Goal: Task Accomplishment & Management: Manage account settings

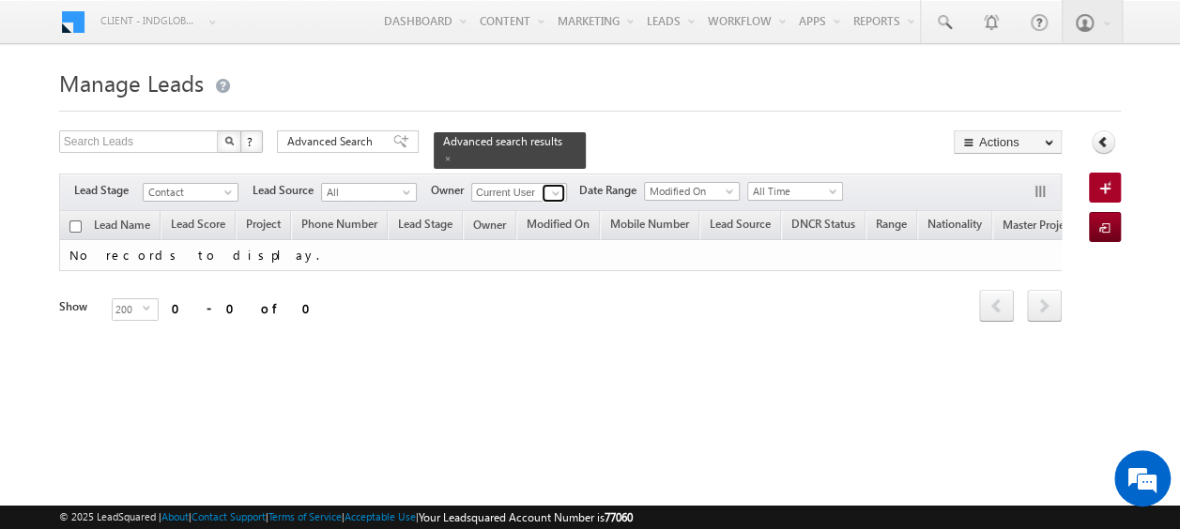
click at [557, 186] on span at bounding box center [555, 193] width 15 height 15
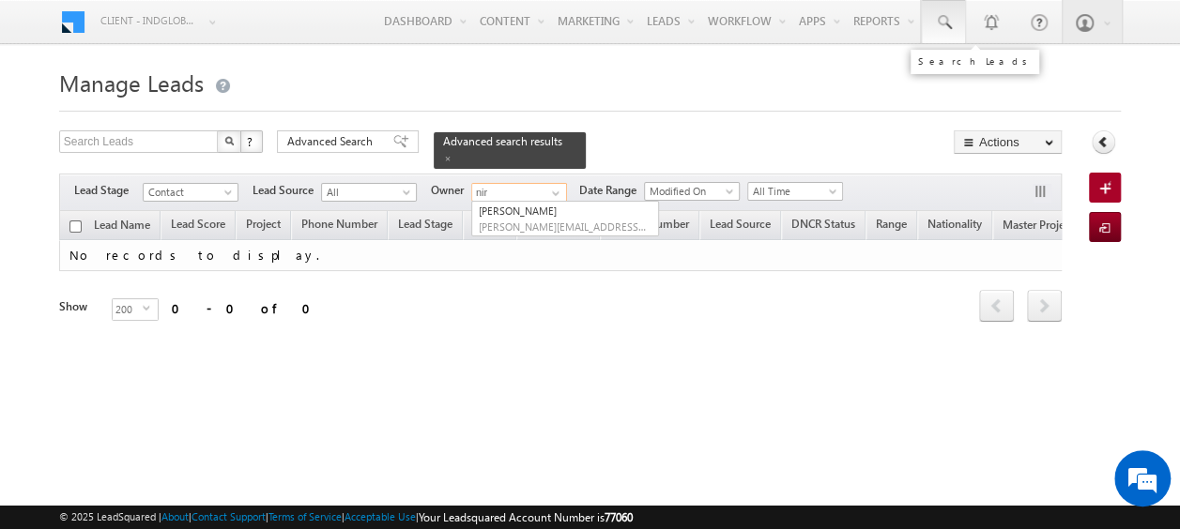
type input "nir"
click at [948, 15] on span at bounding box center [943, 22] width 19 height 19
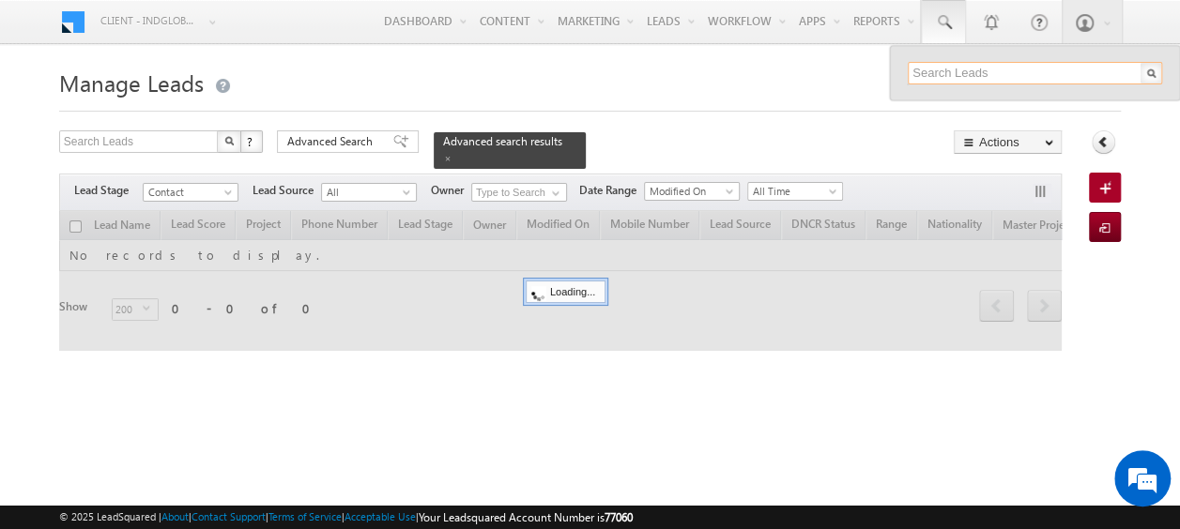
click at [941, 79] on input "text" at bounding box center [1035, 73] width 254 height 23
paste input "50 456 1058"
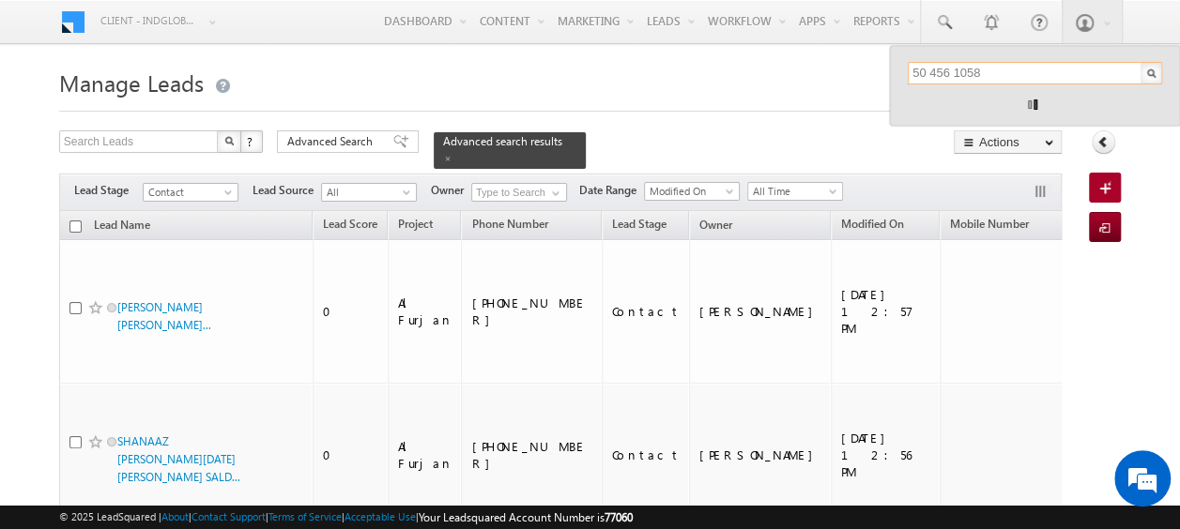
click at [931, 71] on input "50 456 1058" at bounding box center [1035, 73] width 254 height 23
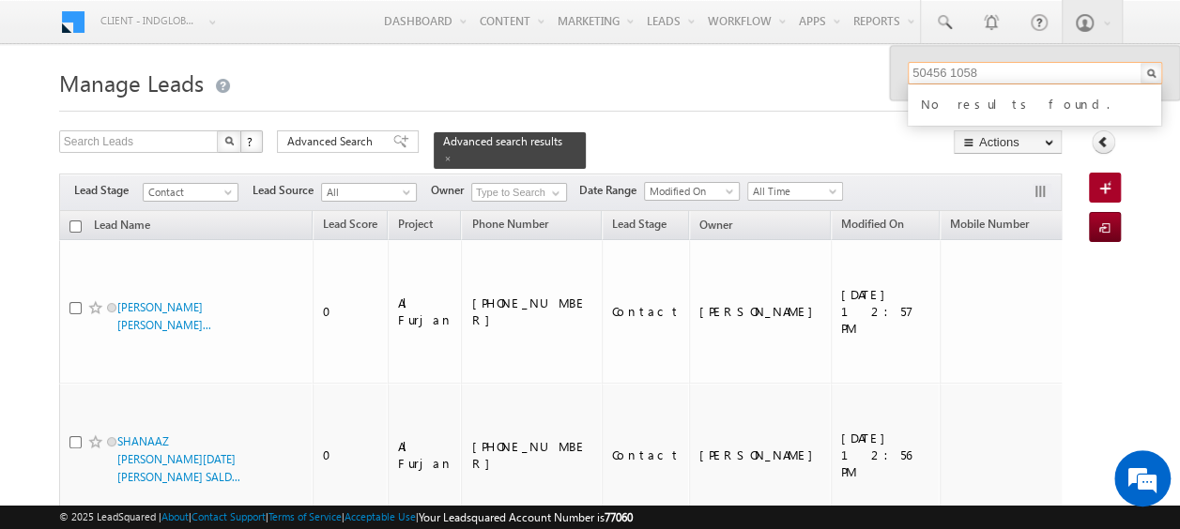
click at [951, 71] on input "50456 1058" at bounding box center [1035, 73] width 254 height 23
click at [1006, 68] on input "504561058" at bounding box center [1035, 73] width 254 height 23
click at [990, 69] on input "504561058" at bounding box center [1035, 73] width 254 height 23
click at [978, 71] on input "504561058" at bounding box center [1035, 73] width 254 height 23
drag, startPoint x: 970, startPoint y: 71, endPoint x: 905, endPoint y: 68, distance: 64.9
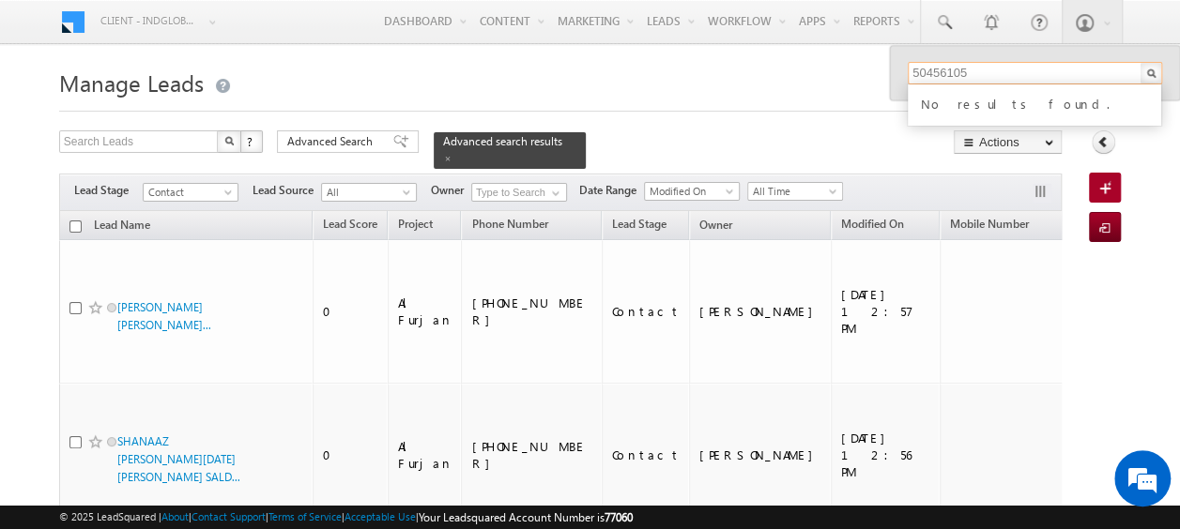
click at [905, 68] on div "50456105 No results found." at bounding box center [1035, 73] width 290 height 54
paste input "080 0240"
click at [928, 71] on input "50 080 0240" at bounding box center [1035, 73] width 254 height 23
click at [951, 71] on input "50080 0240" at bounding box center [1035, 73] width 254 height 23
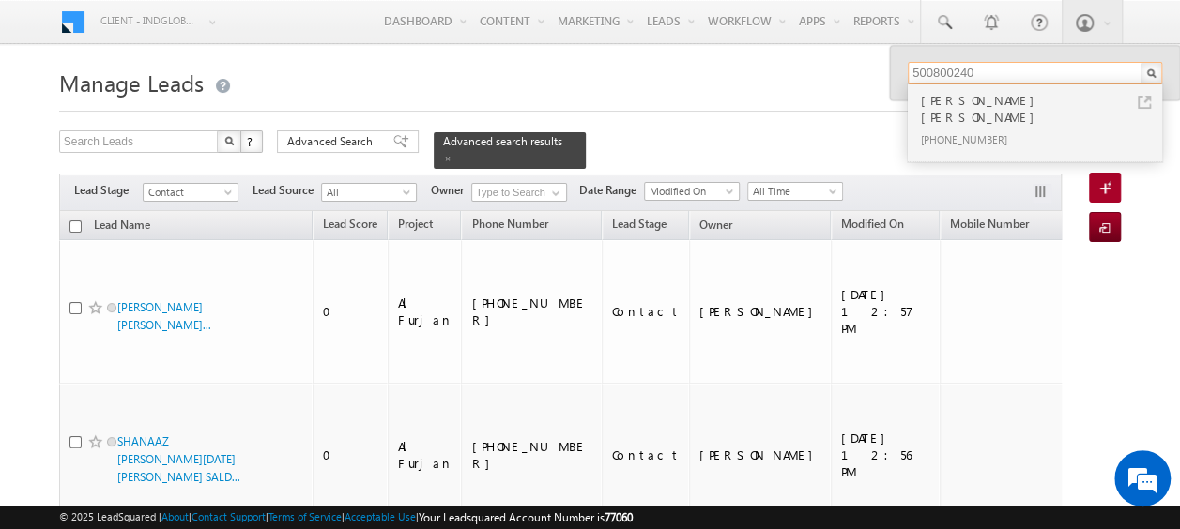
type input "500800240"
click at [1001, 100] on div "[PERSON_NAME] [PERSON_NAME]" at bounding box center [1043, 109] width 252 height 38
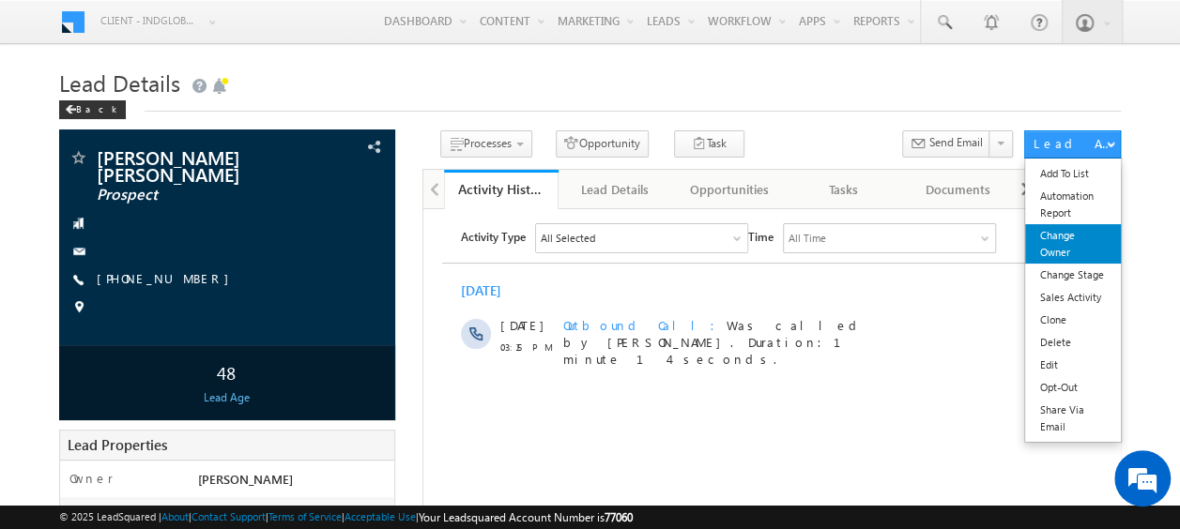
click at [1066, 247] on link "Change Owner" at bounding box center [1073, 243] width 96 height 39
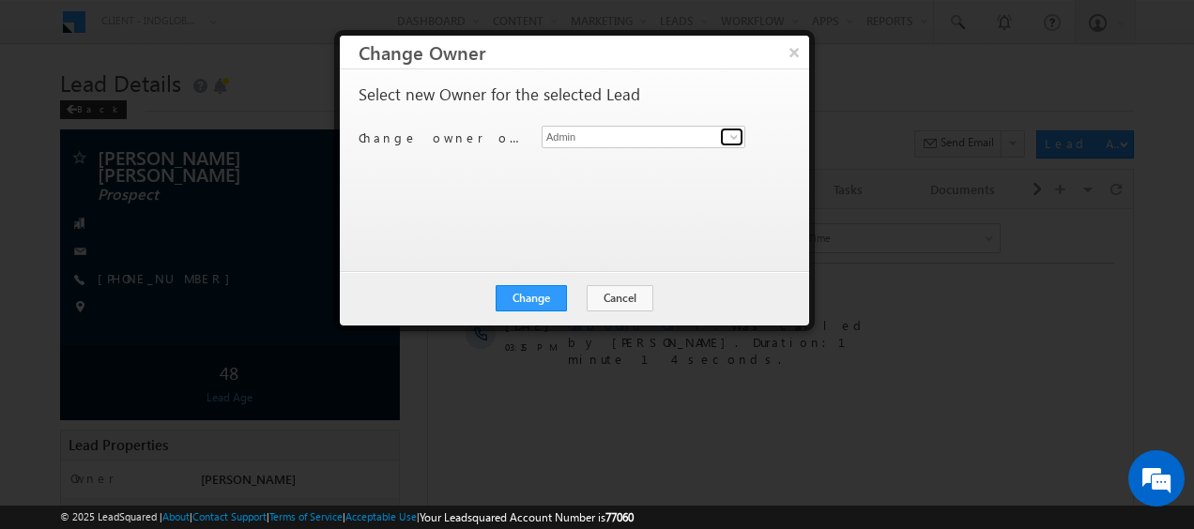
click at [738, 141] on span at bounding box center [734, 137] width 15 height 15
type input "urj"
click at [612, 301] on button "Cancel" at bounding box center [620, 298] width 67 height 26
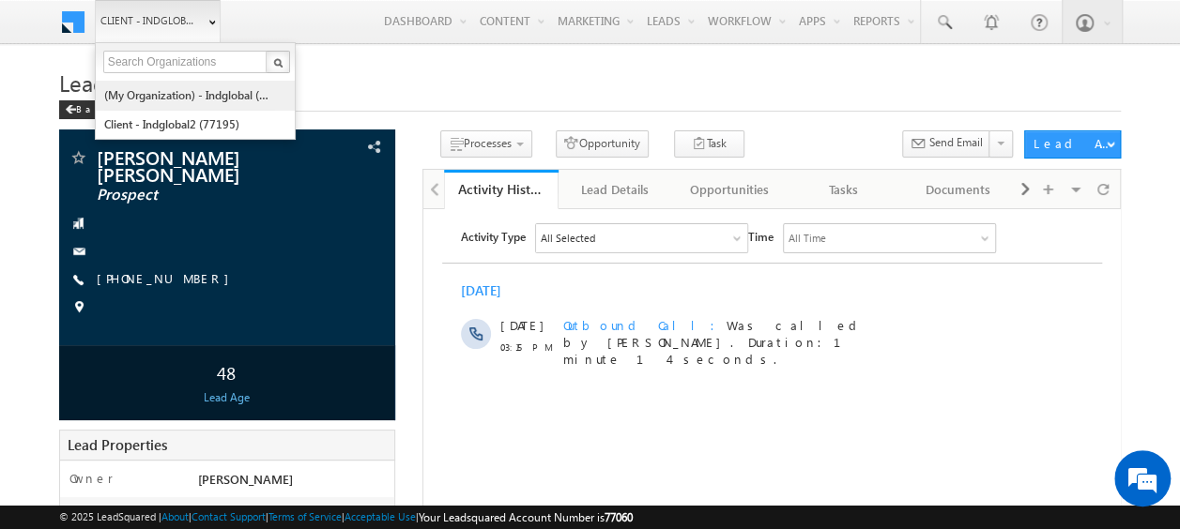
click at [199, 90] on link "(My Organization) - indglobal (48060)" at bounding box center [189, 95] width 172 height 29
